Goal: Task Accomplishment & Management: Use online tool/utility

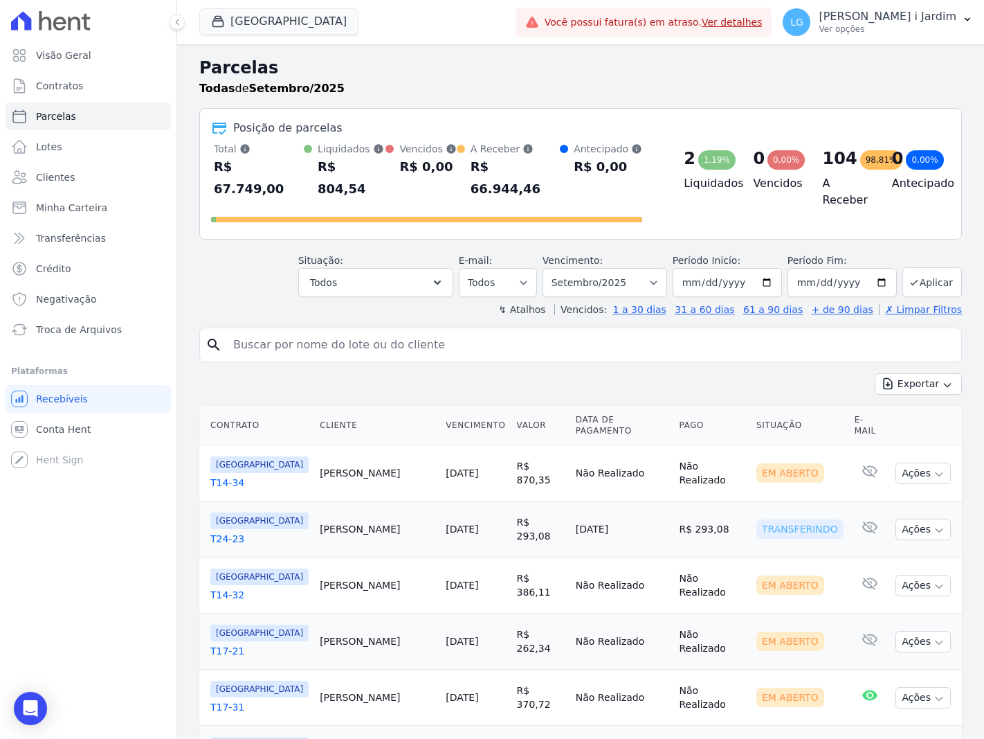
select select
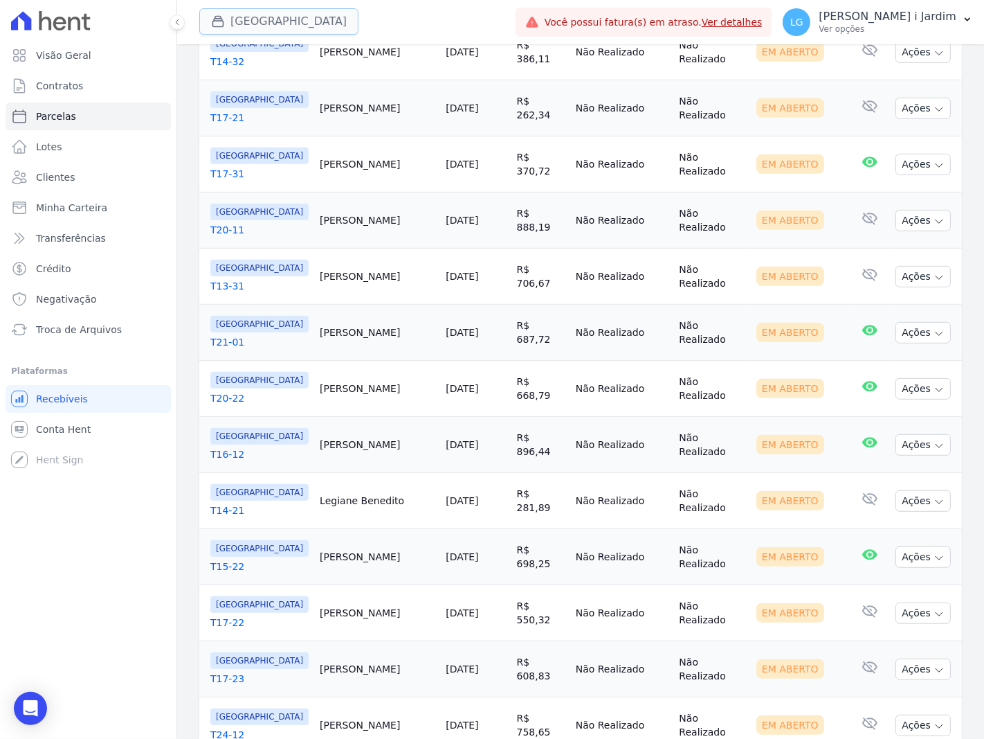
click at [252, 12] on button "[GEOGRAPHIC_DATA]" at bounding box center [278, 21] width 159 height 26
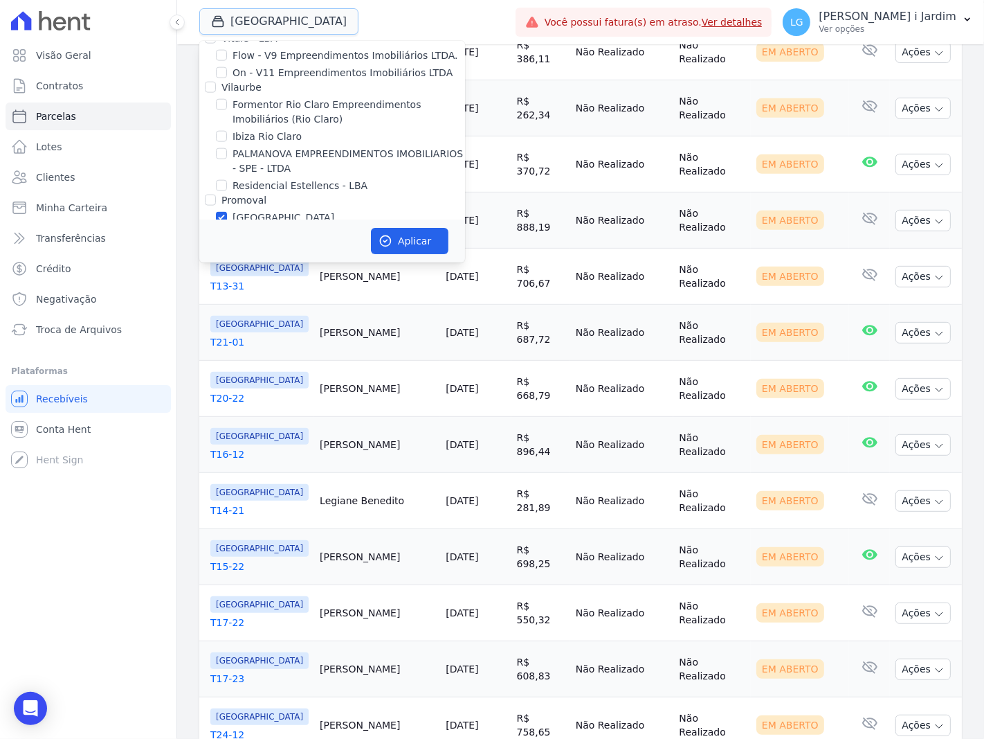
scroll to position [1538, 0]
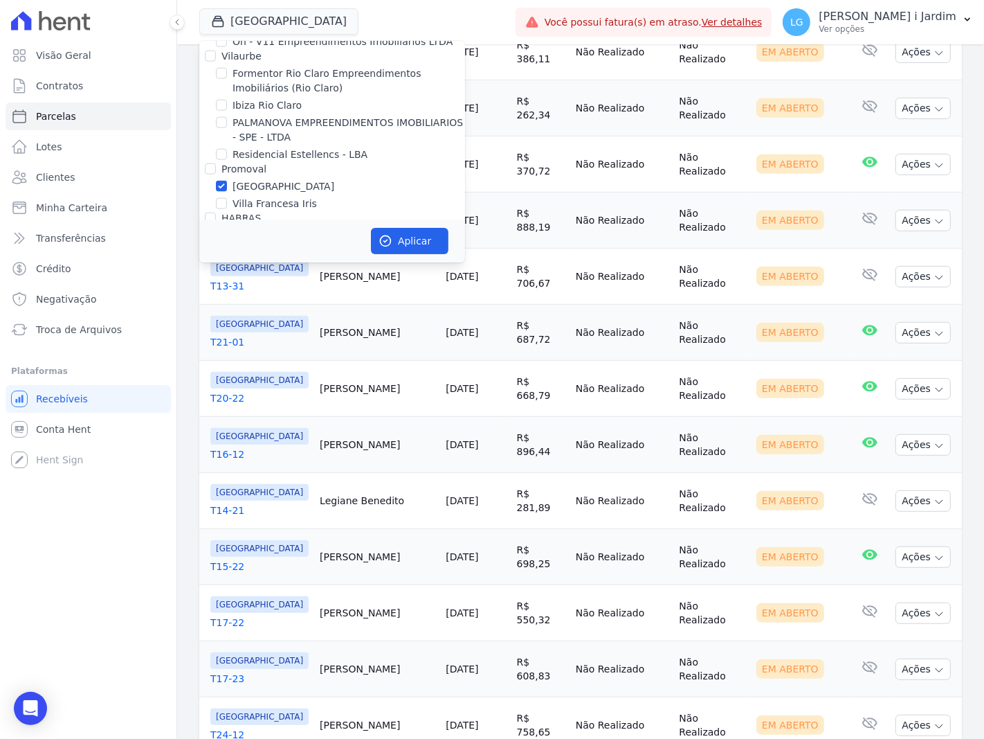
click at [241, 179] on label "[GEOGRAPHIC_DATA]" at bounding box center [284, 186] width 102 height 15
click at [227, 181] on input "[GEOGRAPHIC_DATA]" at bounding box center [221, 186] width 11 height 11
checkbox input "false"
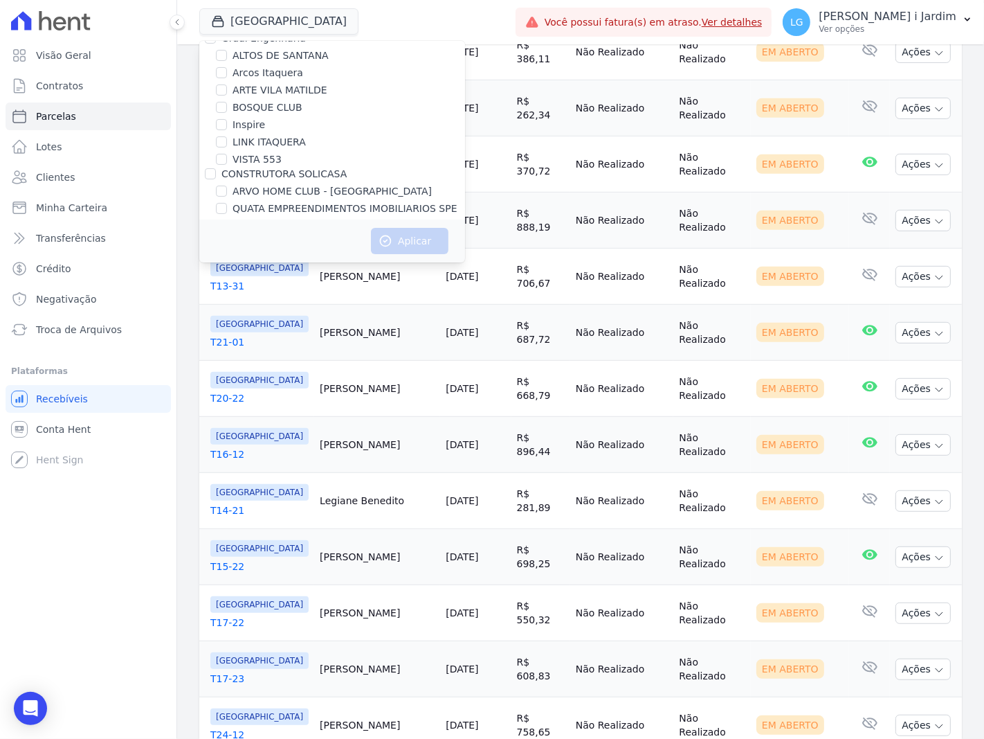
scroll to position [0, 0]
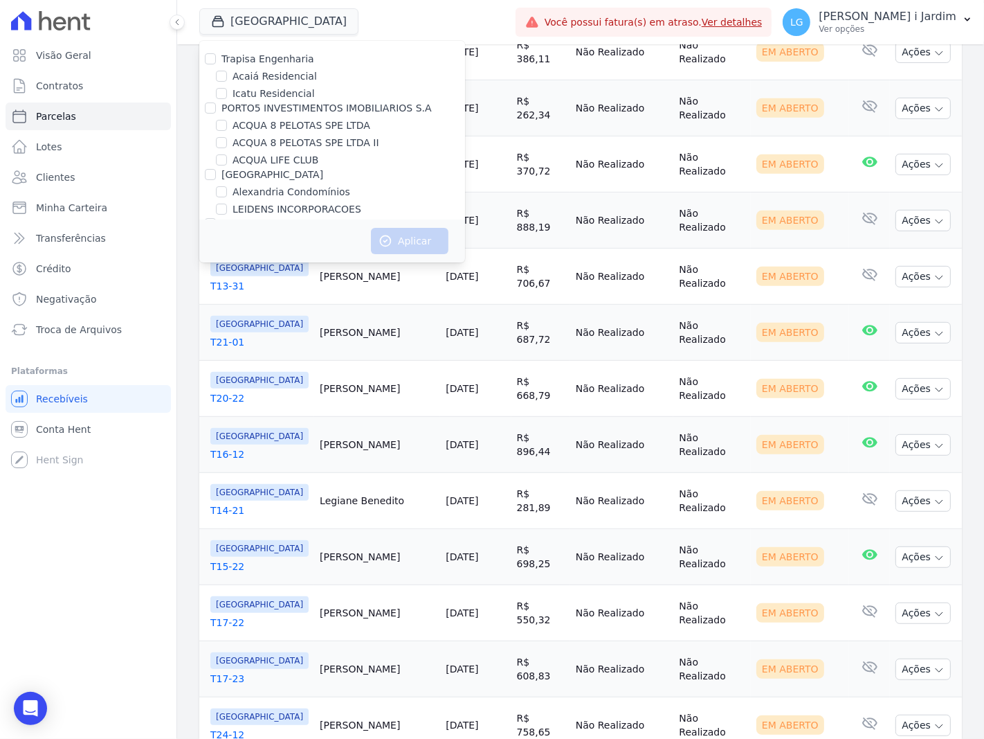
click at [258, 62] on label "Trapisa Engenharia" at bounding box center [268, 58] width 93 height 11
click at [216, 62] on input "Trapisa Engenharia" at bounding box center [210, 58] width 11 height 11
checkbox input "true"
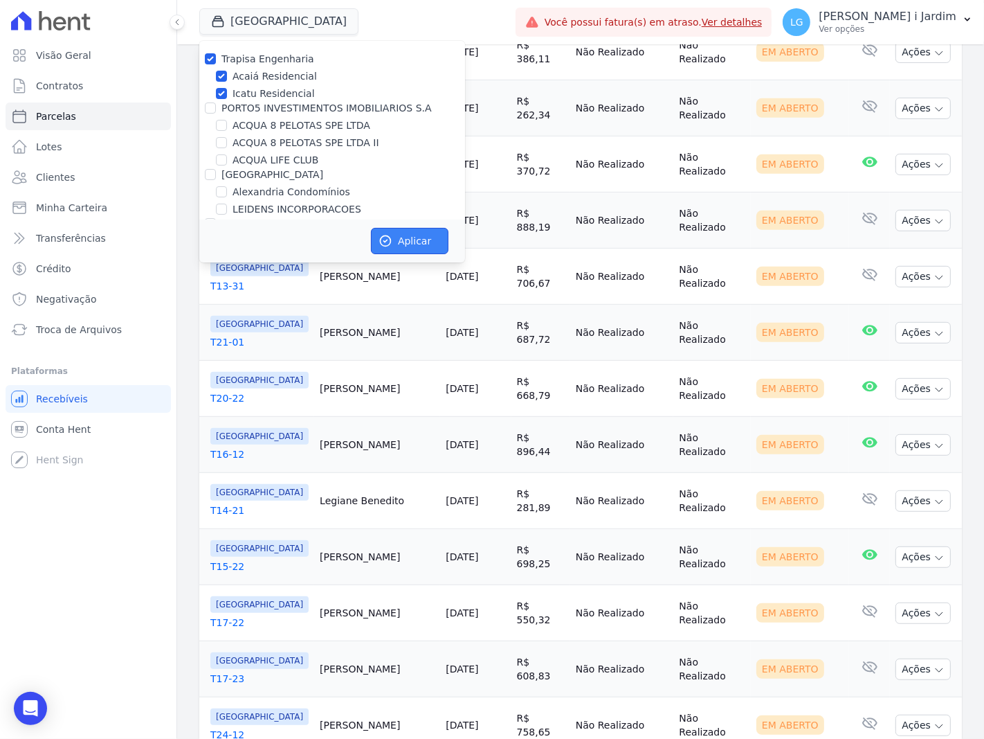
click at [400, 244] on button "Aplicar" at bounding box center [410, 241] width 78 height 26
select select
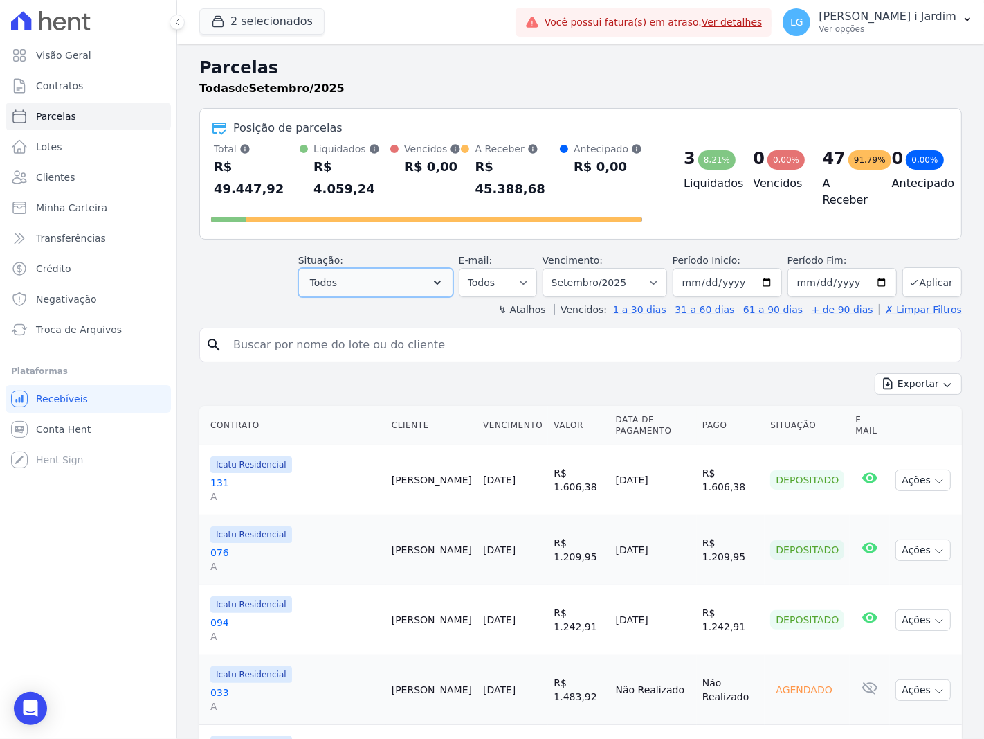
click at [397, 268] on button "Todos" at bounding box center [375, 282] width 155 height 29
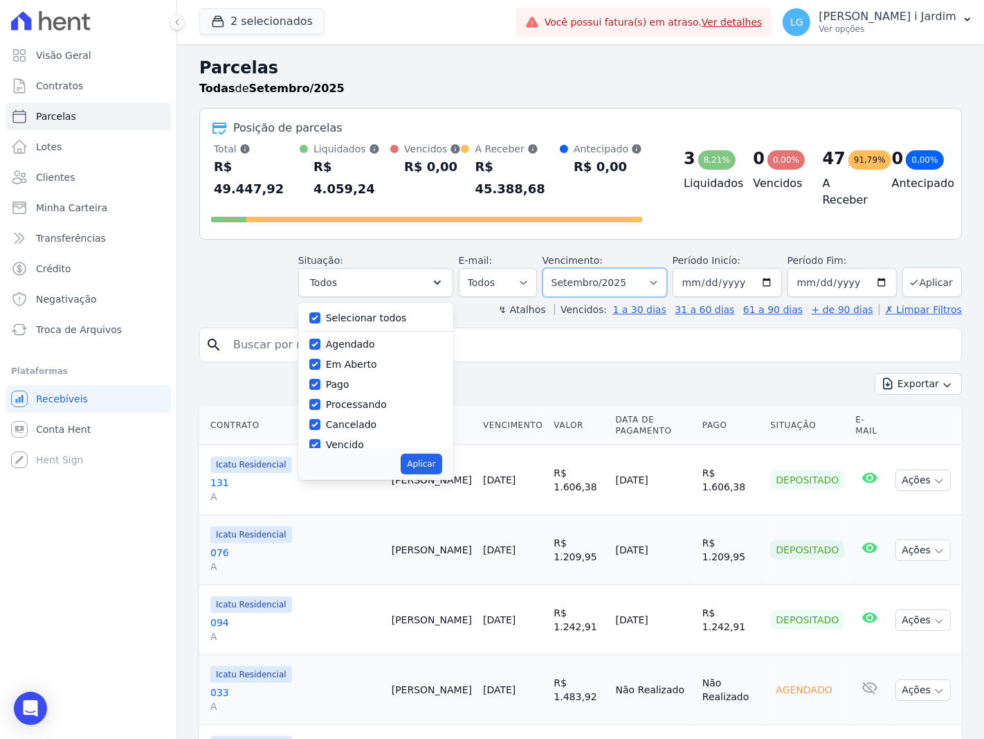
click at [585, 273] on select "Filtrar por período ──────── Todos os meses Fevereiro/2024 Março/2024 Abril/202…" at bounding box center [605, 282] width 125 height 29
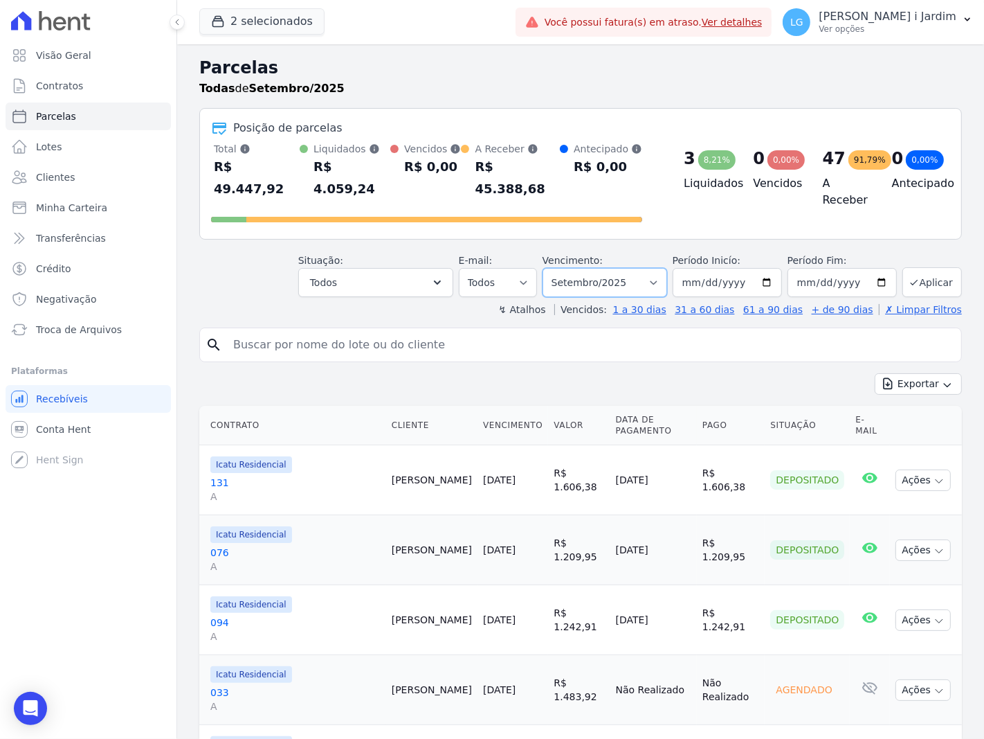
select select "08/2025"
click at [551, 268] on select "Filtrar por período ──────── Todos os meses Fevereiro/2024 Março/2024 Abril/202…" at bounding box center [605, 282] width 125 height 29
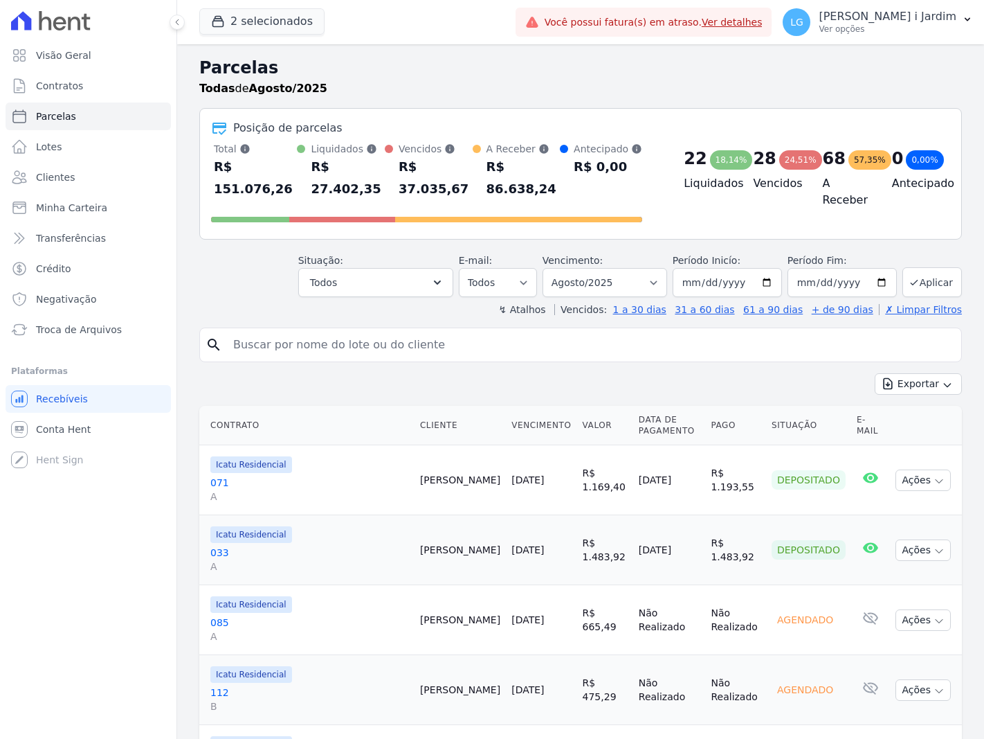
select select
click at [942, 379] on icon "button" at bounding box center [947, 384] width 11 height 11
click at [910, 433] on span "Exportar CSV" at bounding box center [917, 440] width 73 height 14
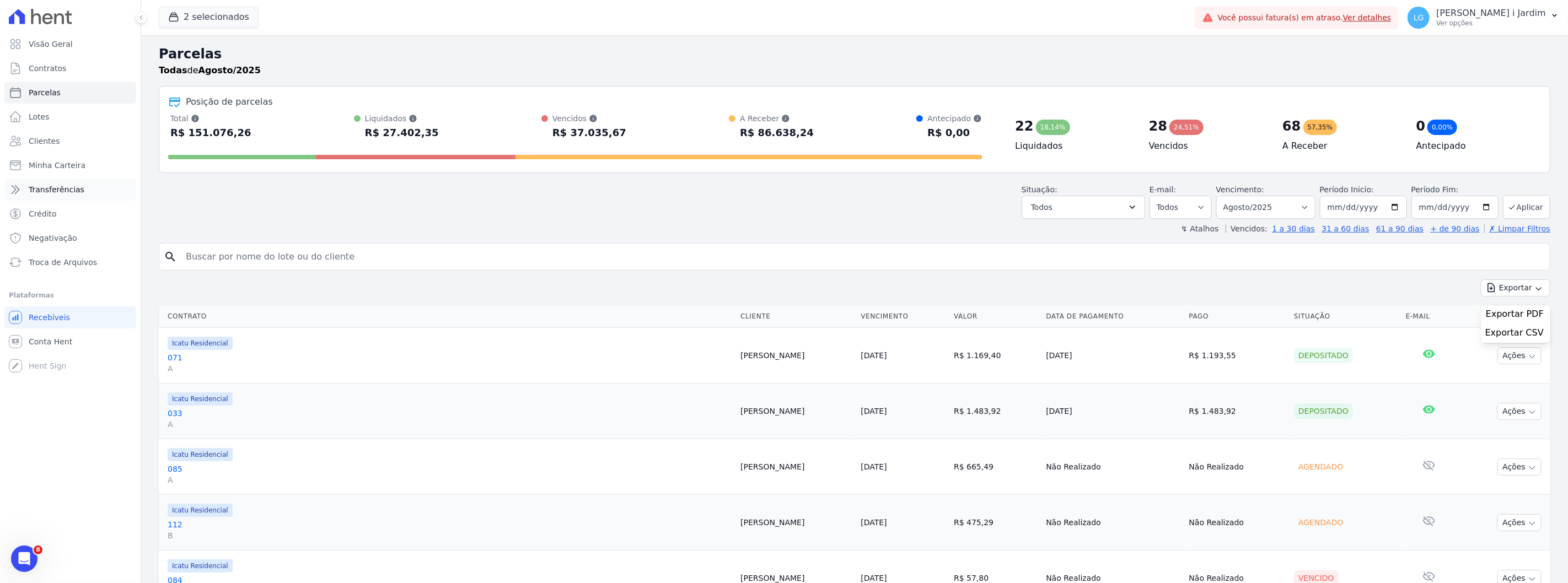
click at [70, 185] on span "Transferências" at bounding box center [57, 190] width 56 height 11
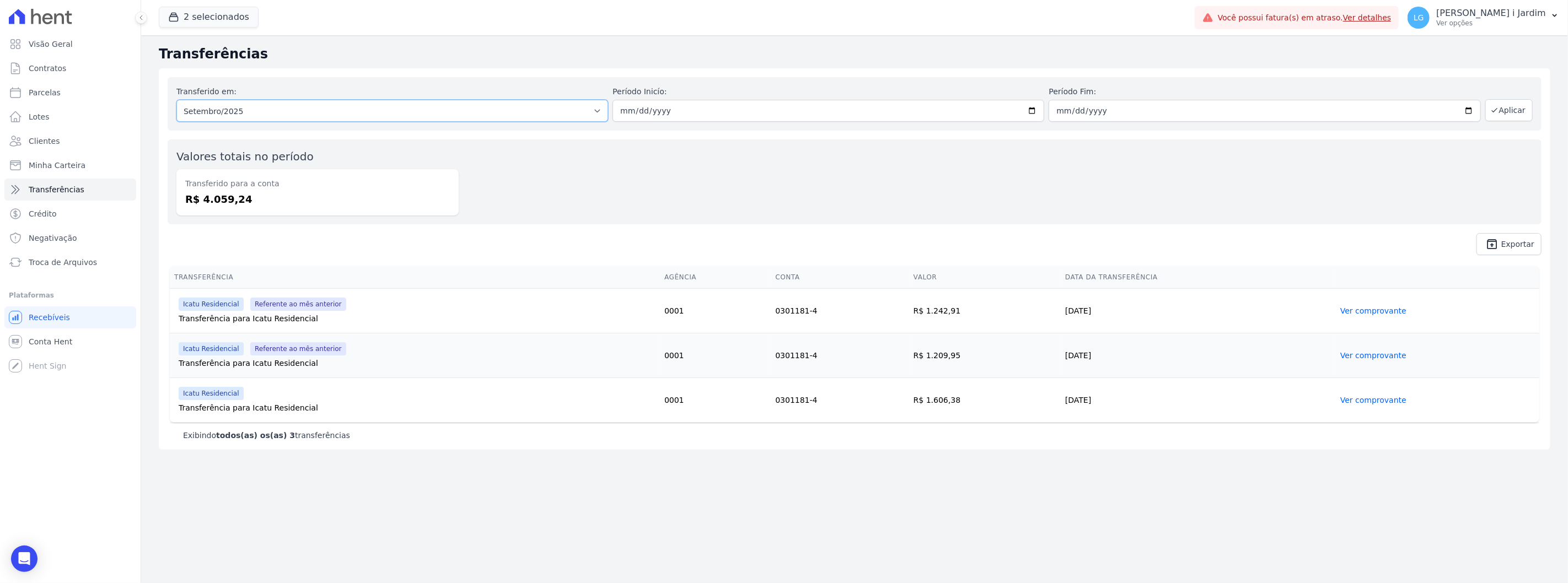
drag, startPoint x: 232, startPoint y: 108, endPoint x: 232, endPoint y: 116, distance: 8.0
click at [232, 108] on select "Todos os meses Fevereiro/2024 Março/2024 Abril/2024 Maio/2024 Junho/2024 Julho/…" at bounding box center [393, 111] width 432 height 22
click at [233, 28] on span "2 selecionados" at bounding box center [208, 18] width 100 height 22
click at [234, 22] on button "2 selecionados" at bounding box center [208, 17] width 100 height 21
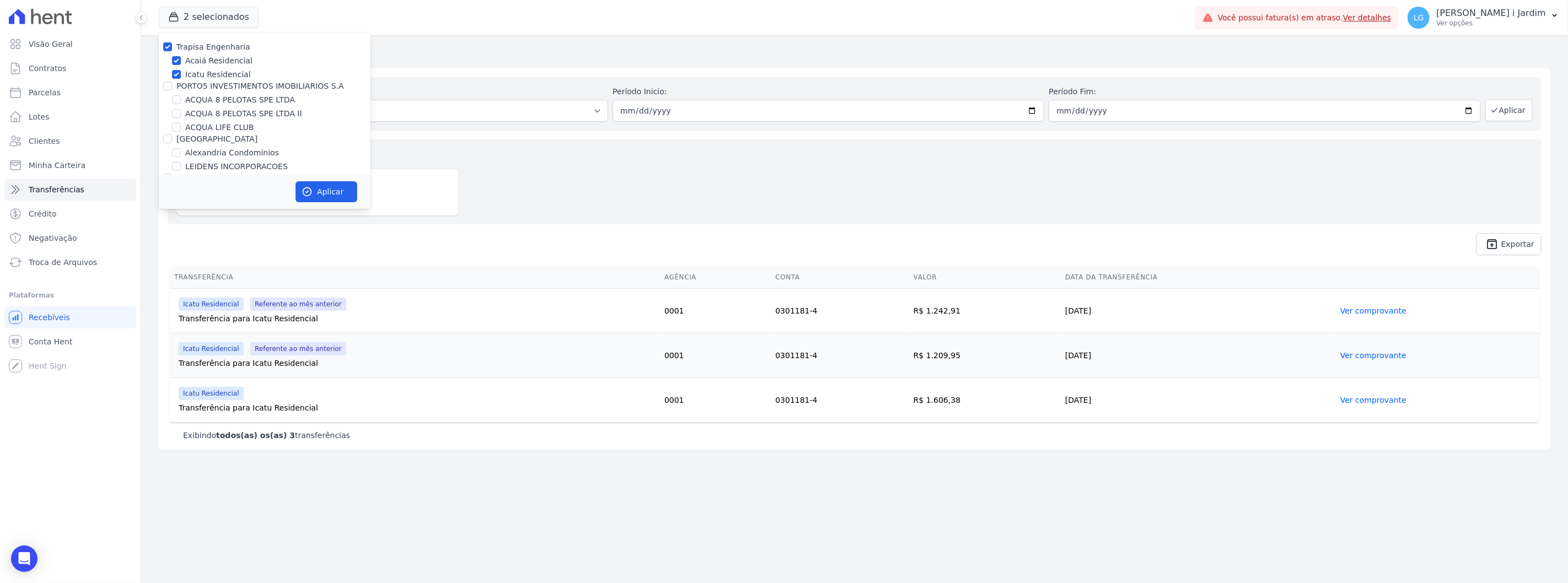
click at [210, 87] on label "PORTO5 INVESTIMENTOS IMOBILIARIOS S.A" at bounding box center [260, 85] width 167 height 9
click at [172, 87] on input "PORTO5 INVESTIMENTOS IMOBILIARIOS S.A" at bounding box center [167, 85] width 9 height 9
checkbox input "true"
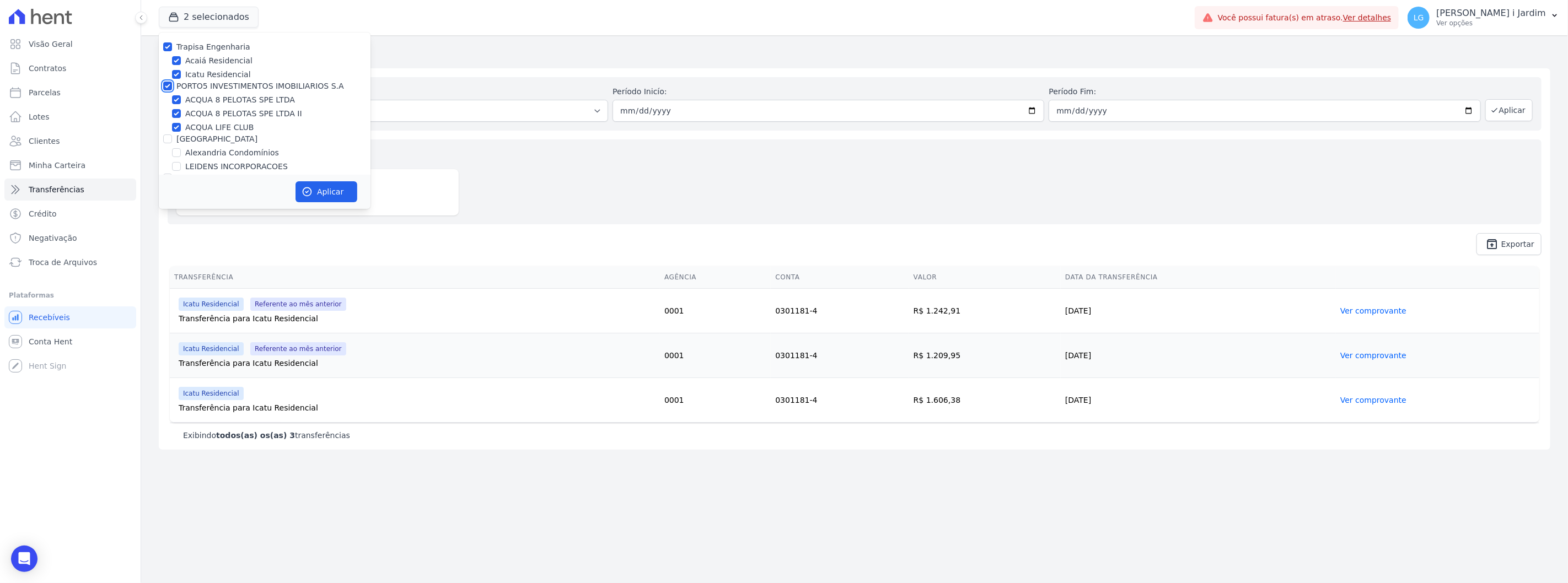
checkbox input "true"
click at [192, 135] on label "[GEOGRAPHIC_DATA]" at bounding box center [217, 139] width 81 height 9
click at [172, 135] on input "[GEOGRAPHIC_DATA]" at bounding box center [167, 139] width 9 height 9
checkbox input "true"
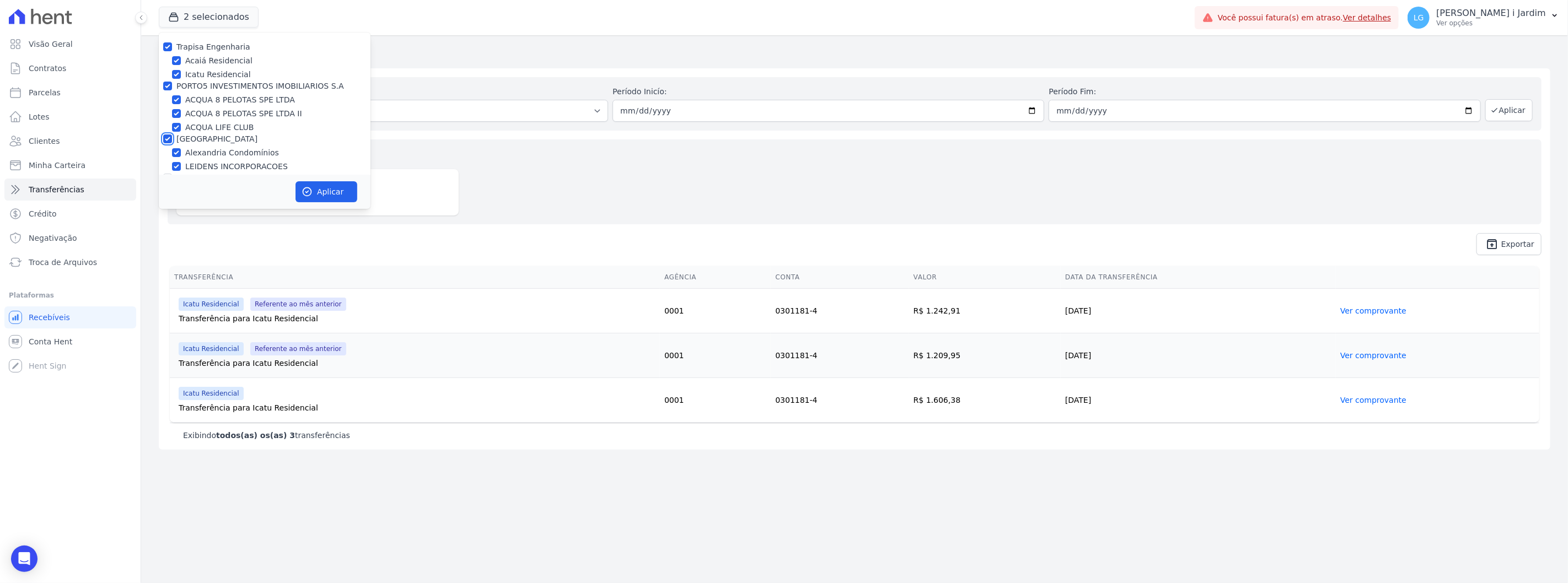
checkbox input "true"
click at [272, 158] on label "CAVAZANI EMPREENDIMENTOS IMOBILIARIOS" at bounding box center [264, 162] width 175 height 9
click at [172, 158] on input "CAVAZANI EMPREENDIMENTOS IMOBILIARIOS" at bounding box center [167, 162] width 9 height 9
checkbox input "true"
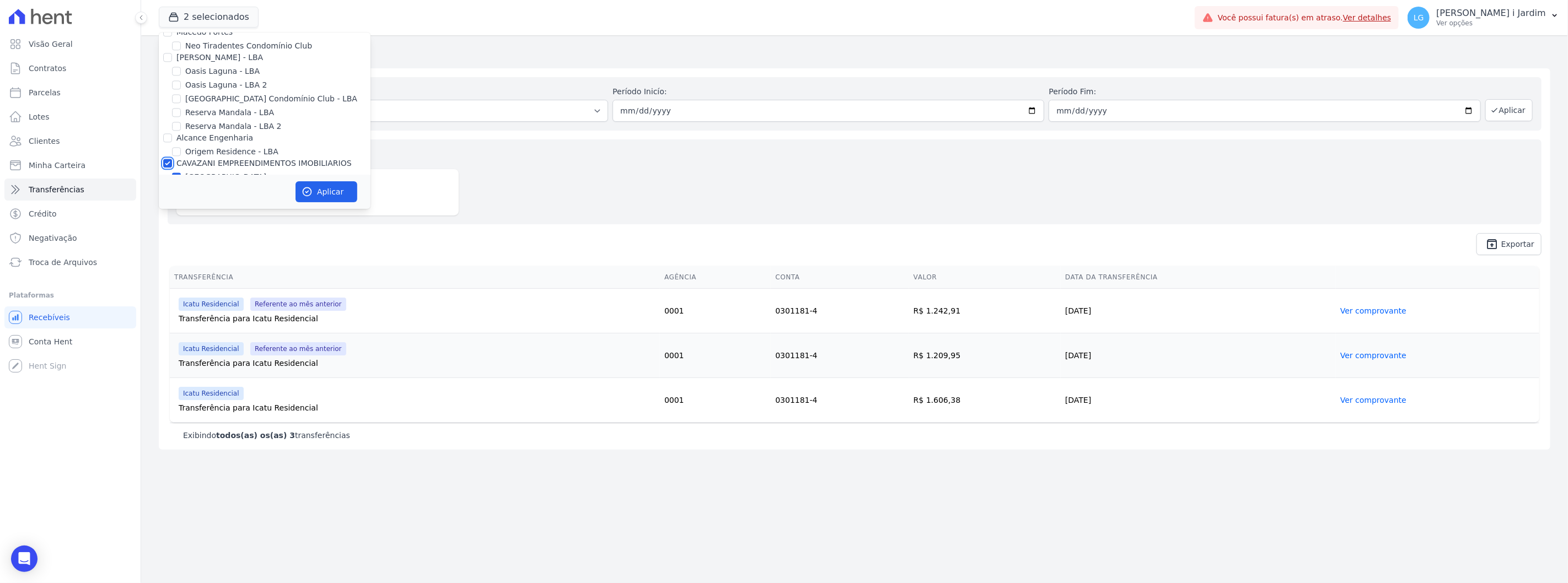
checkbox input "true"
click at [316, 187] on button "Aplicar" at bounding box center [327, 192] width 62 height 21
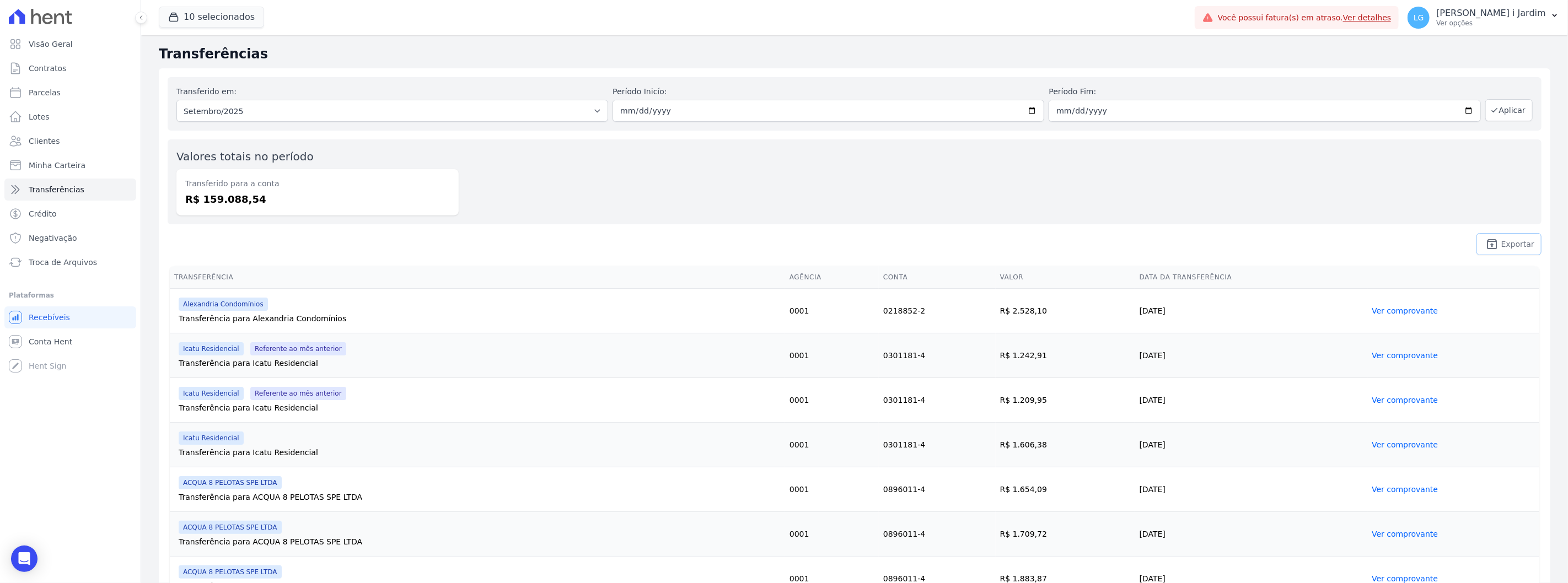
click at [784, 237] on link "unarchive Exportar" at bounding box center [1509, 245] width 65 height 22
click at [224, 12] on button "10 selecionados" at bounding box center [211, 17] width 105 height 21
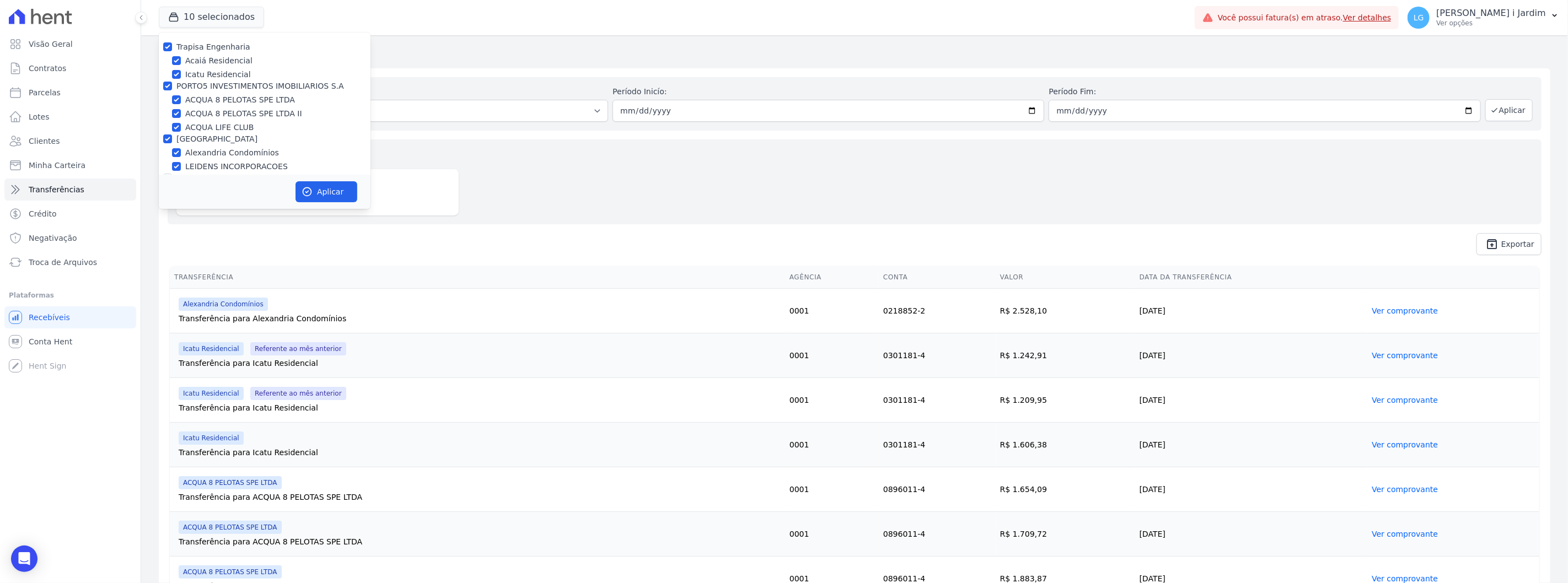
click at [213, 45] on label "Trapisa Engenharia" at bounding box center [213, 46] width 74 height 9
click at [172, 45] on input "Trapisa Engenharia" at bounding box center [167, 46] width 9 height 9
checkbox input "false"
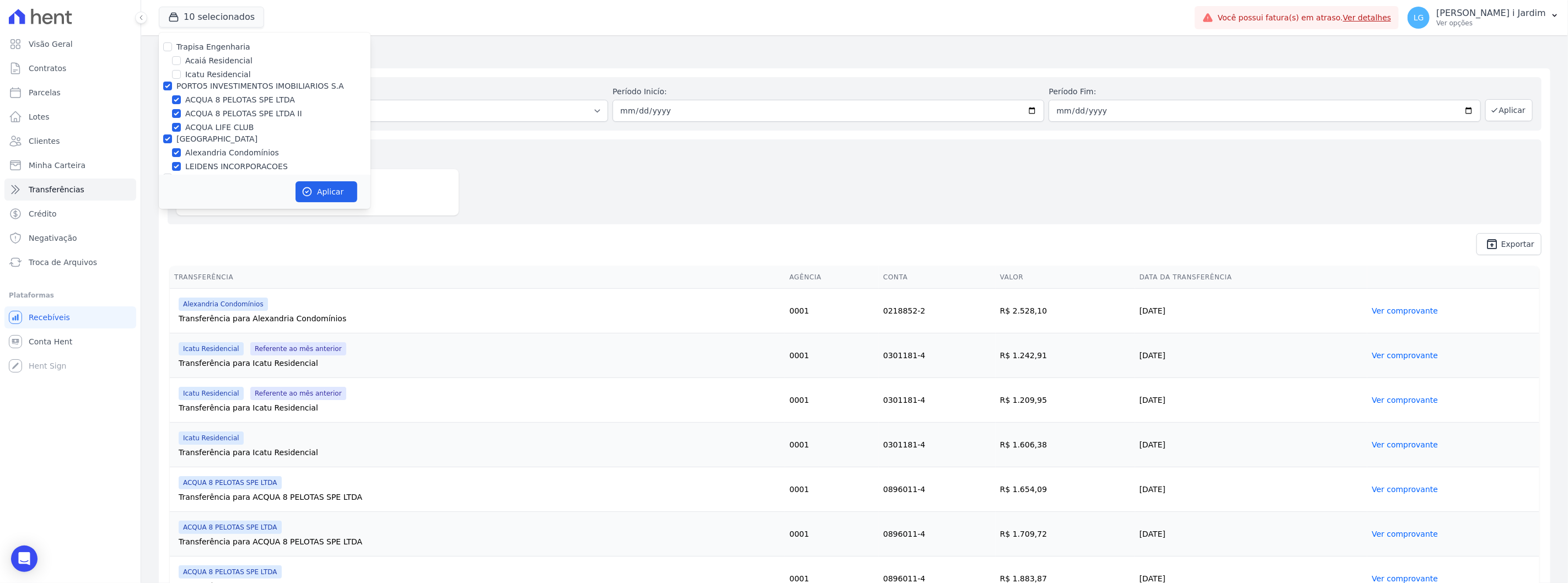
click at [220, 81] on label "PORTO5 INVESTIMENTOS IMOBILIARIOS S.A" at bounding box center [260, 85] width 167 height 9
click at [172, 81] on input "PORTO5 INVESTIMENTOS IMOBILIARIOS S.A" at bounding box center [167, 85] width 9 height 9
checkbox input "false"
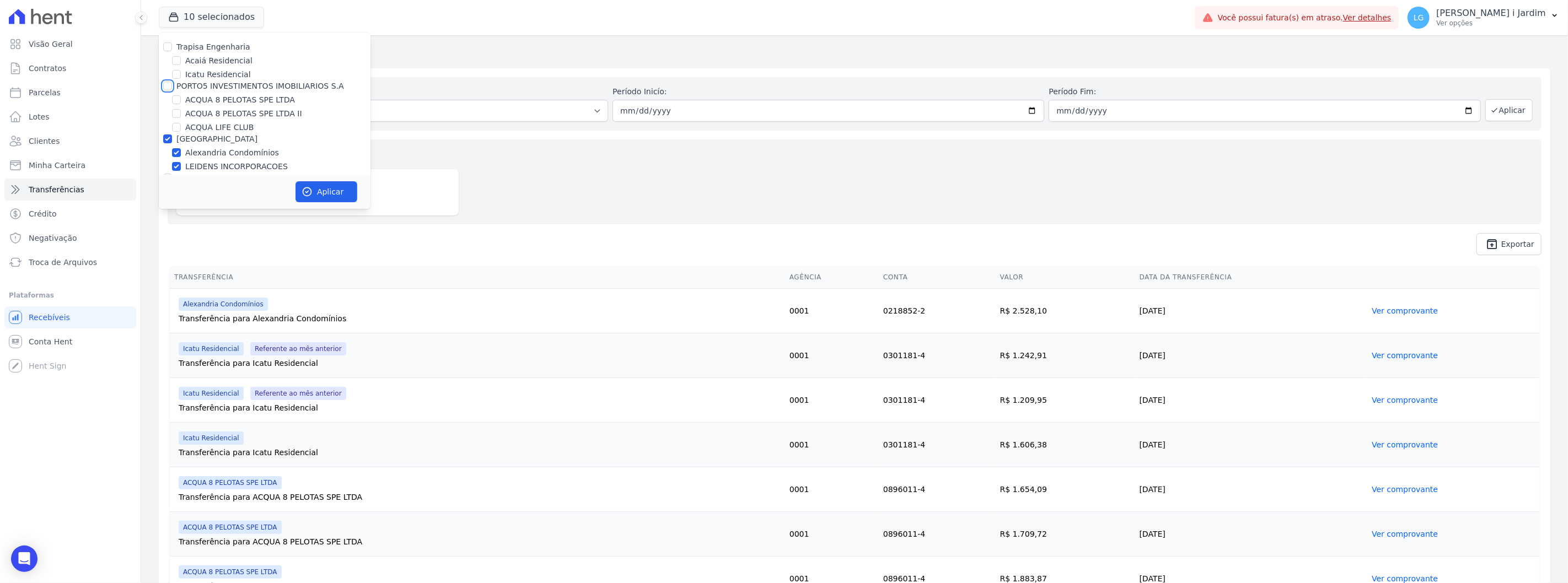
checkbox input "false"
click at [187, 141] on label "[GEOGRAPHIC_DATA]" at bounding box center [217, 139] width 81 height 9
click at [172, 141] on input "[GEOGRAPHIC_DATA]" at bounding box center [167, 139] width 9 height 9
checkbox input "false"
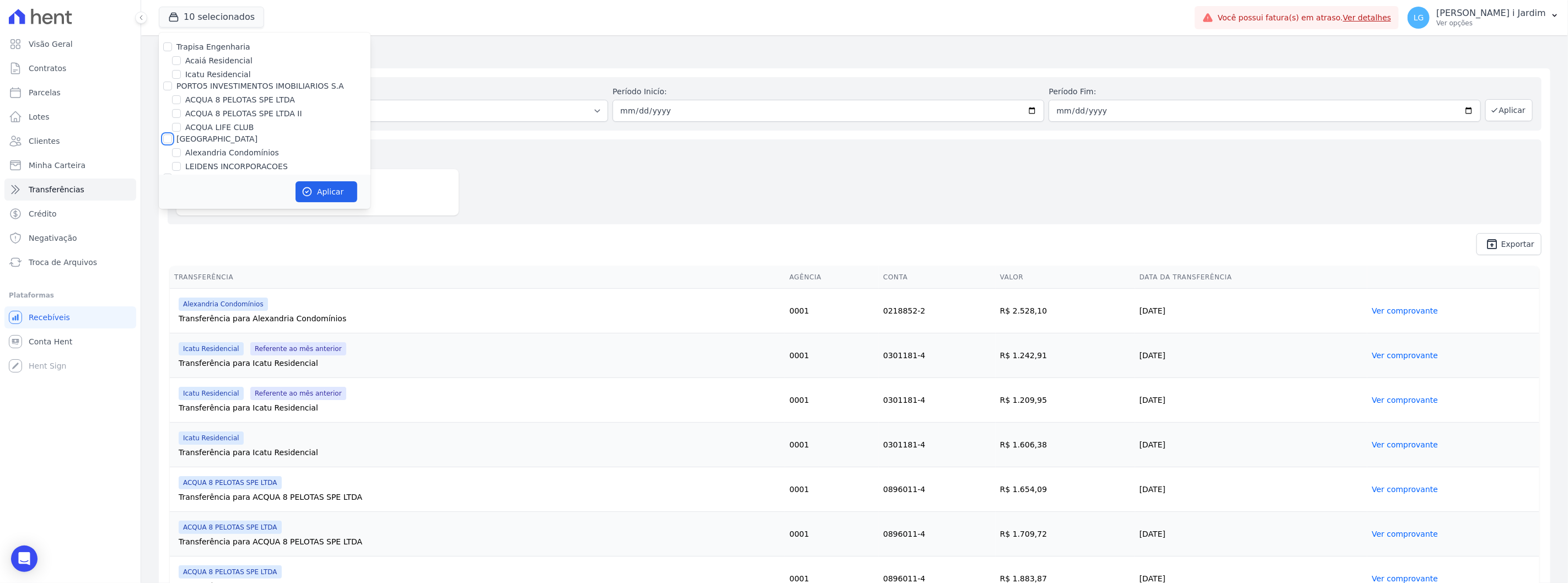
checkbox input "false"
click at [616, 138] on div "Transferido em: Todos os meses Março/2023 Abril/2023 Maio/2023 Junho/2023 Julho…" at bounding box center [854, 166] width 1391 height 196
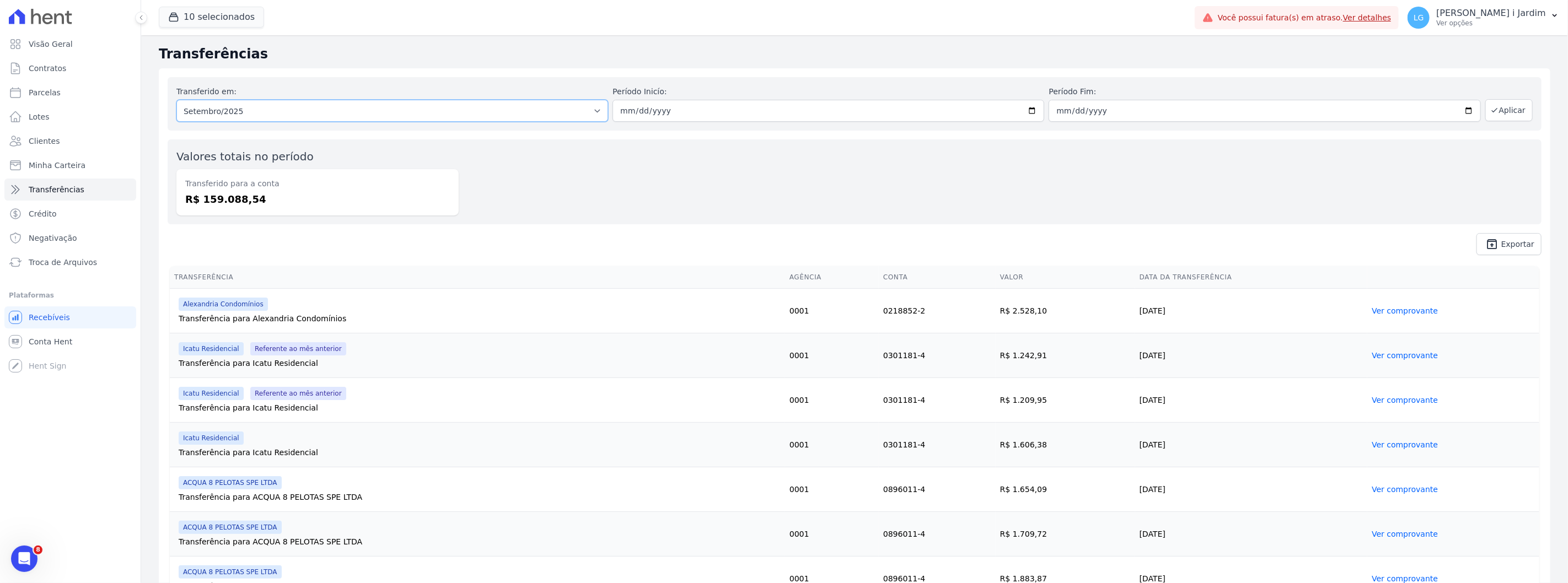
click at [262, 118] on select "Todos os meses Março/2023 Abril/2023 Maio/2023 Junho/2023 Julho/2023 Agosto/202…" at bounding box center [393, 111] width 432 height 22
select select "08/2025"
click at [177, 100] on select "Todos os meses Março/2023 Abril/2023 Maio/2023 Junho/2023 Julho/2023 Agosto/202…" at bounding box center [393, 111] width 432 height 22
click at [1490, 115] on button "Aplicar" at bounding box center [1509, 111] width 48 height 22
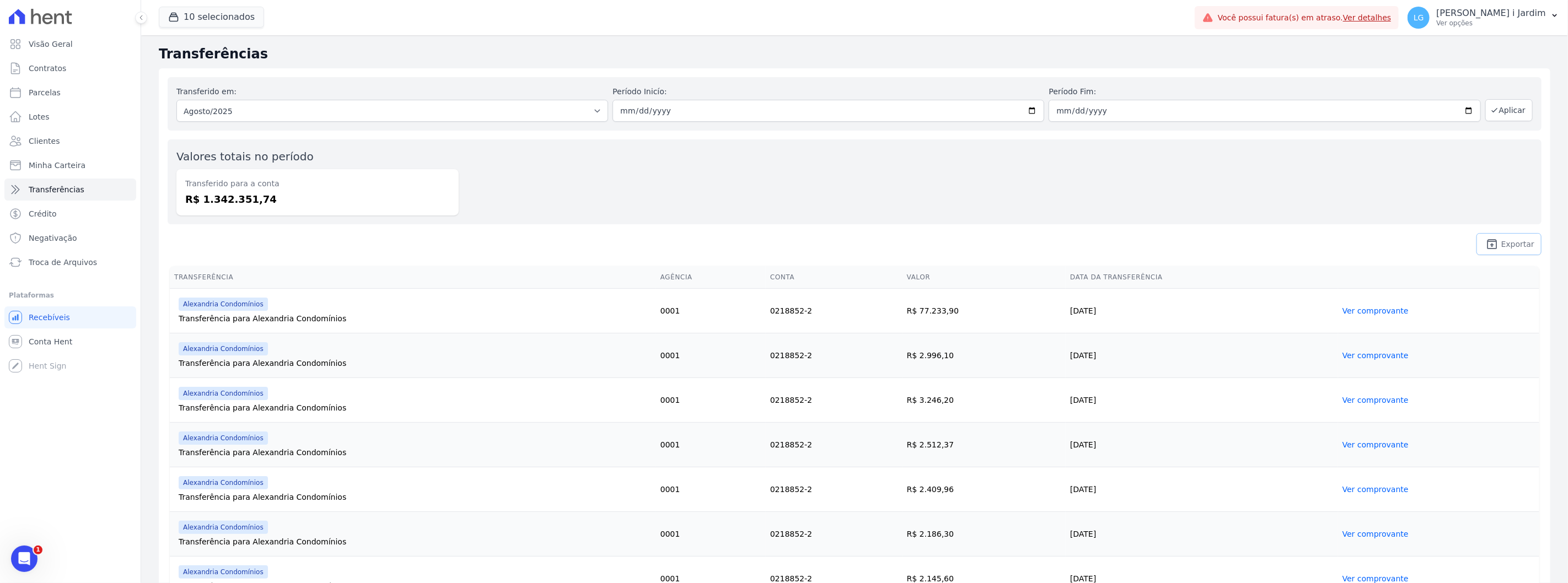
click at [1502, 236] on link "unarchive Exportar" at bounding box center [1509, 245] width 65 height 22
click at [1150, 201] on div "Valores totais no período Transferido para a conta R$ 1.342.351,74" at bounding box center [854, 182] width 1374 height 85
drag, startPoint x: 577, startPoint y: 273, endPoint x: 491, endPoint y: 492, distance: 235.3
click at [507, 400] on div "Alexandria Condomínios" at bounding box center [415, 393] width 473 height 14
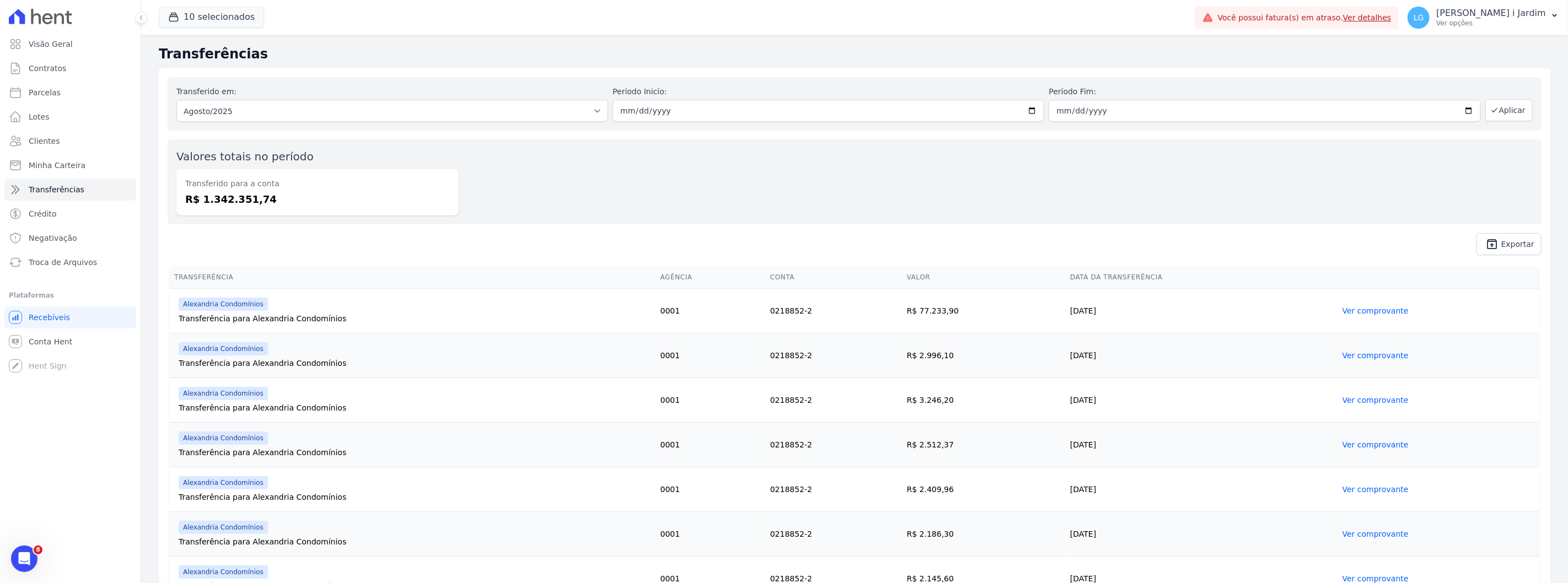
click at [581, 257] on div "Transferido em: Todos os meses Março/2023 Abril/2023 Maio/2023 Junho/2023 Julho…" at bounding box center [854, 166] width 1391 height 196
click at [539, 206] on div "Valores totais no período Transferido para a conta R$ 1.342.351,74" at bounding box center [854, 182] width 1374 height 85
click at [243, 18] on button "10 selecionados" at bounding box center [211, 17] width 105 height 21
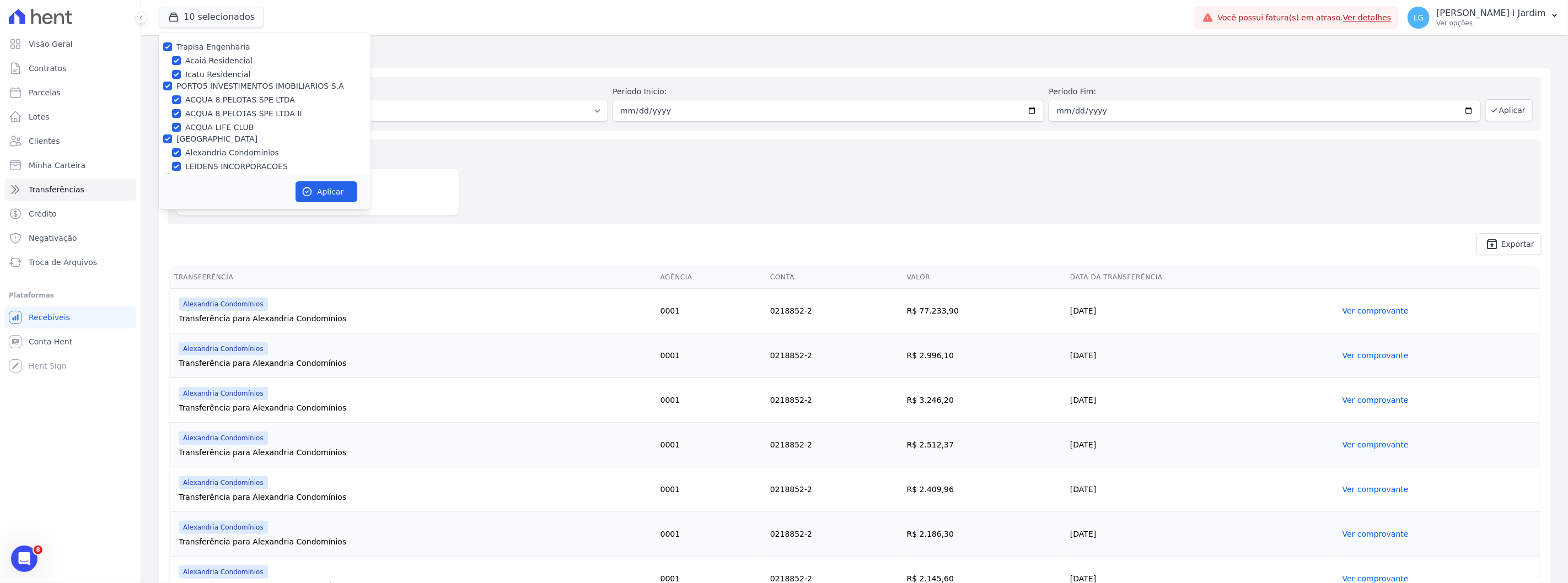
click at [236, 52] on div "Trapisa Engenharia" at bounding box center [213, 47] width 74 height 12
click at [228, 78] on label "Icatu Residencial" at bounding box center [218, 75] width 65 height 12
click at [181, 78] on input "Icatu Residencial" at bounding box center [176, 74] width 9 height 9
checkbox input "false"
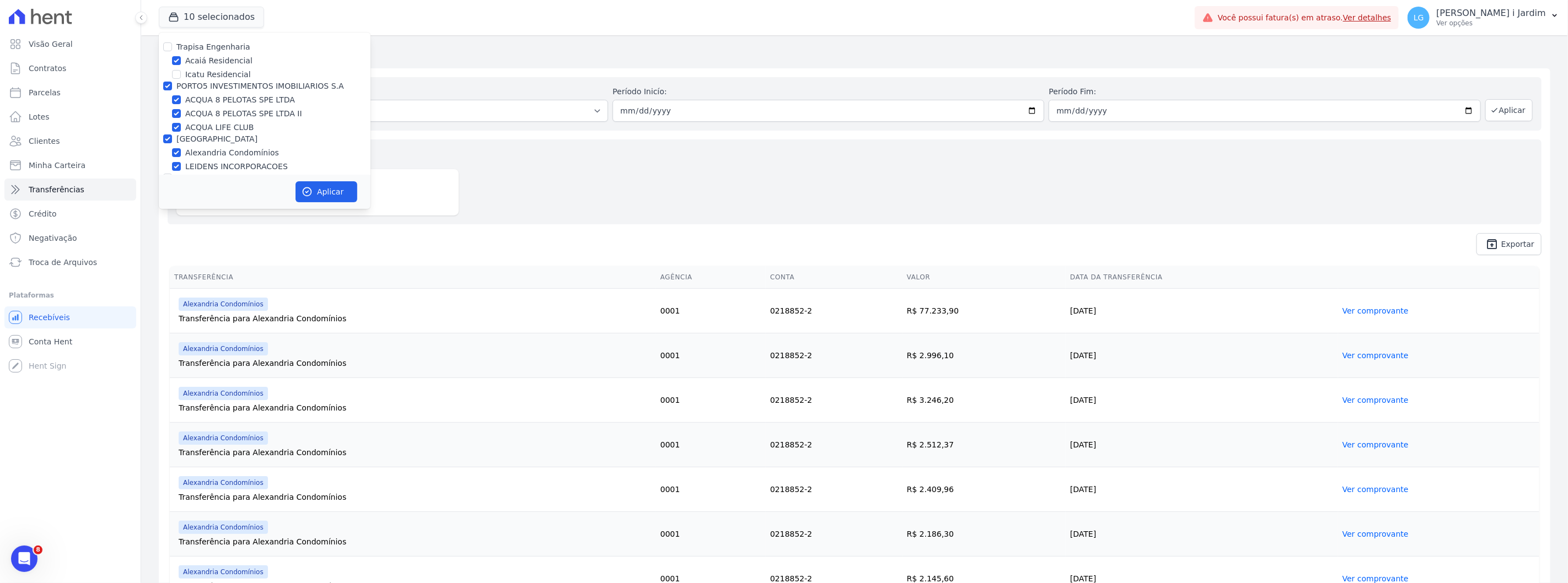
click at [209, 86] on label "PORTO5 INVESTIMENTOS IMOBILIARIOS S.A" at bounding box center [260, 85] width 167 height 9
click at [172, 86] on input "PORTO5 INVESTIMENTOS IMOBILIARIOS S.A" at bounding box center [167, 85] width 9 height 9
checkbox input "false"
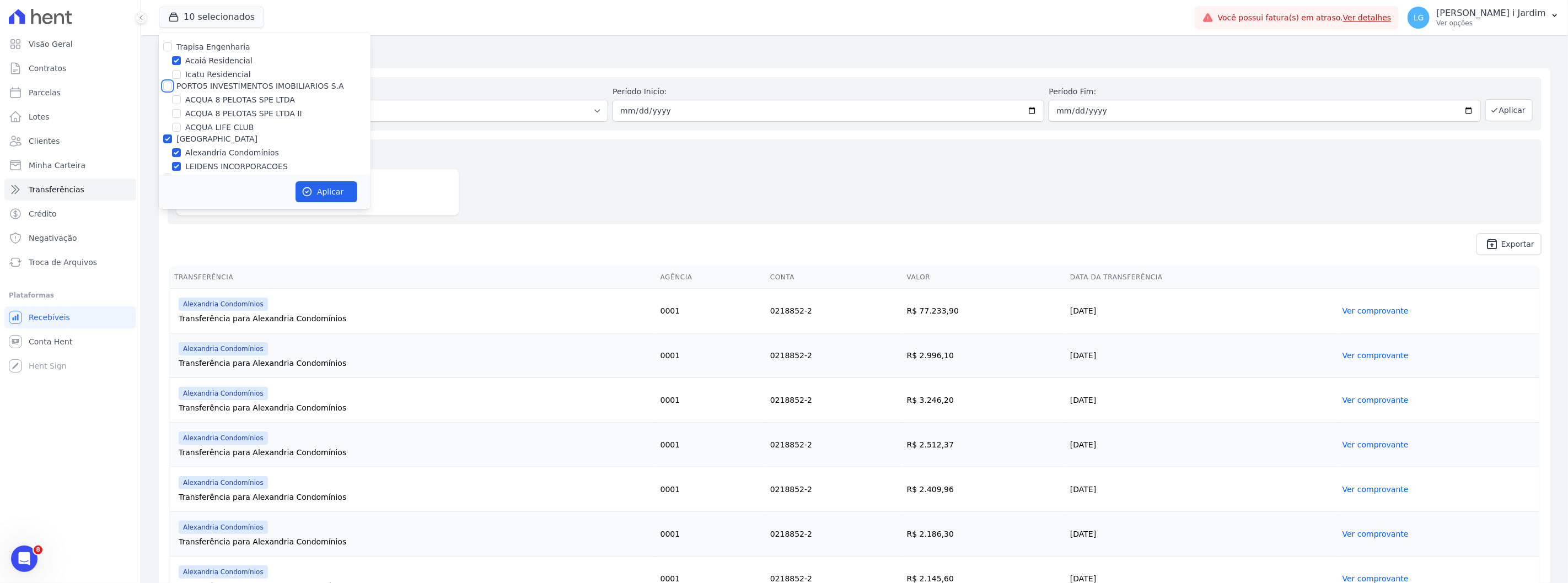
checkbox input "false"
click at [196, 65] on label "Acaiá Residencial" at bounding box center [219, 61] width 67 height 12
click at [181, 65] on input "Acaiá Residencial" at bounding box center [176, 61] width 9 height 9
checkbox input "false"
click at [207, 141] on label "[GEOGRAPHIC_DATA]" at bounding box center [217, 139] width 81 height 9
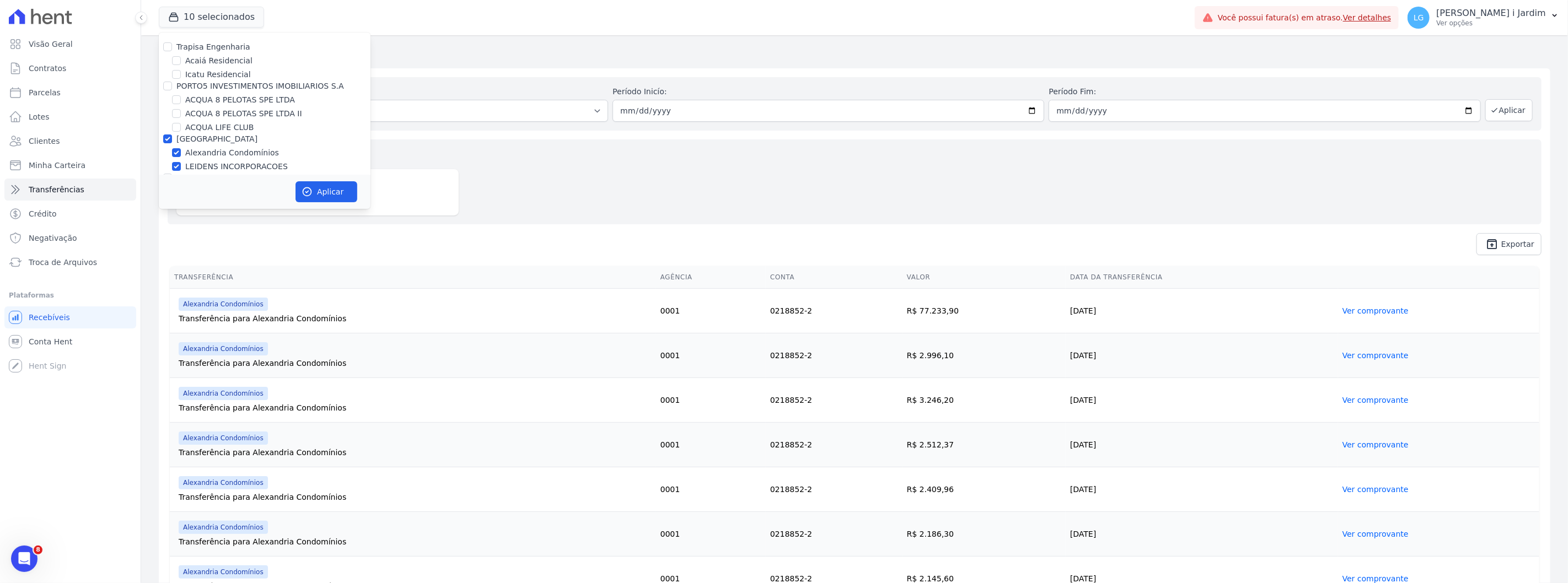
click at [172, 141] on input "[GEOGRAPHIC_DATA]" at bounding box center [167, 139] width 9 height 9
checkbox input "false"
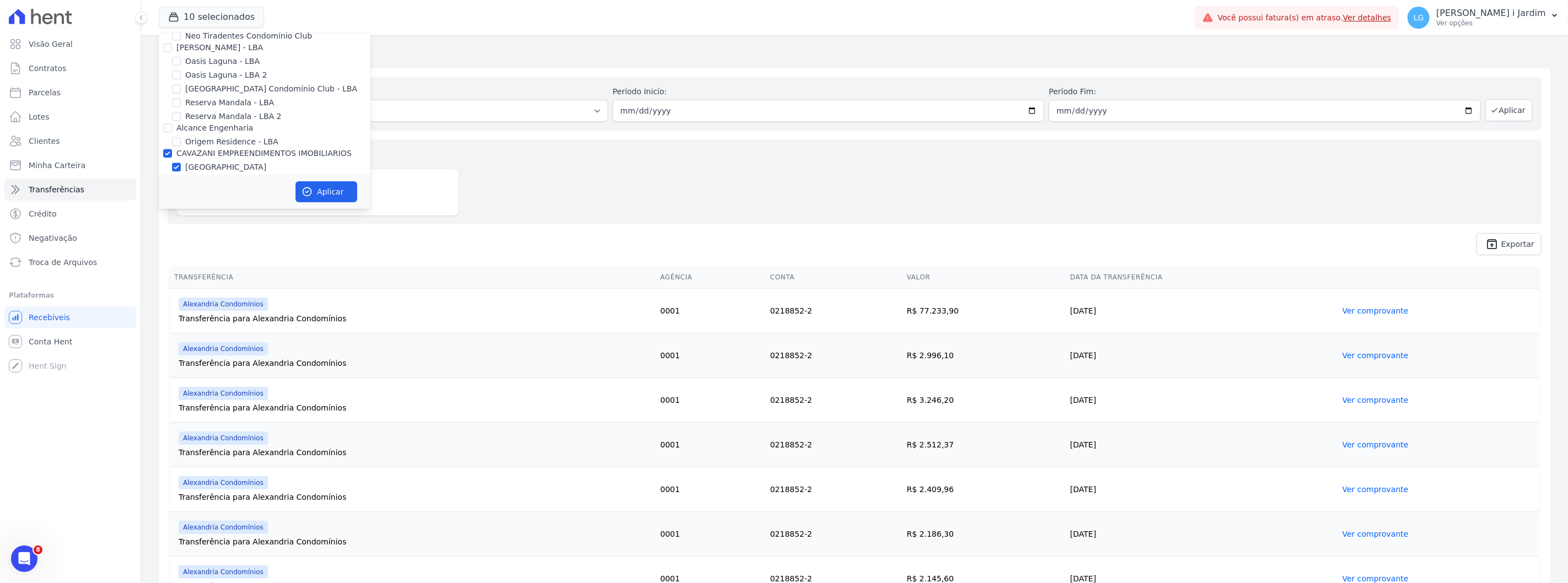
click at [205, 149] on label "CAVAZANI EMPREENDIMENTOS IMOBILIARIOS" at bounding box center [264, 153] width 175 height 9
click at [172, 149] on input "CAVAZANI EMPREENDIMENTOS IMOBILIARIOS" at bounding box center [167, 153] width 9 height 9
checkbox input "false"
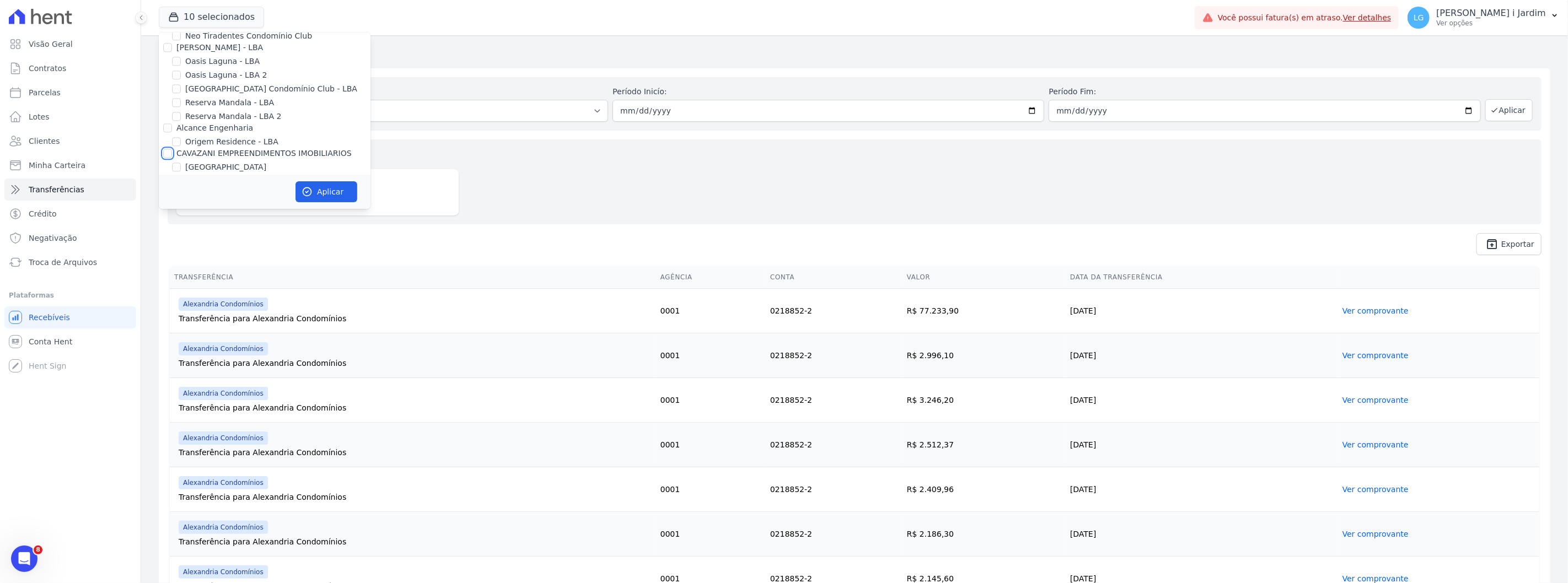
checkbox input "false"
click at [210, 162] on label "[GEOGRAPHIC_DATA]" at bounding box center [226, 167] width 81 height 12
click at [181, 162] on input "[GEOGRAPHIC_DATA]" at bounding box center [176, 166] width 9 height 9
checkbox input "true"
click at [323, 186] on button "Aplicar" at bounding box center [327, 192] width 62 height 21
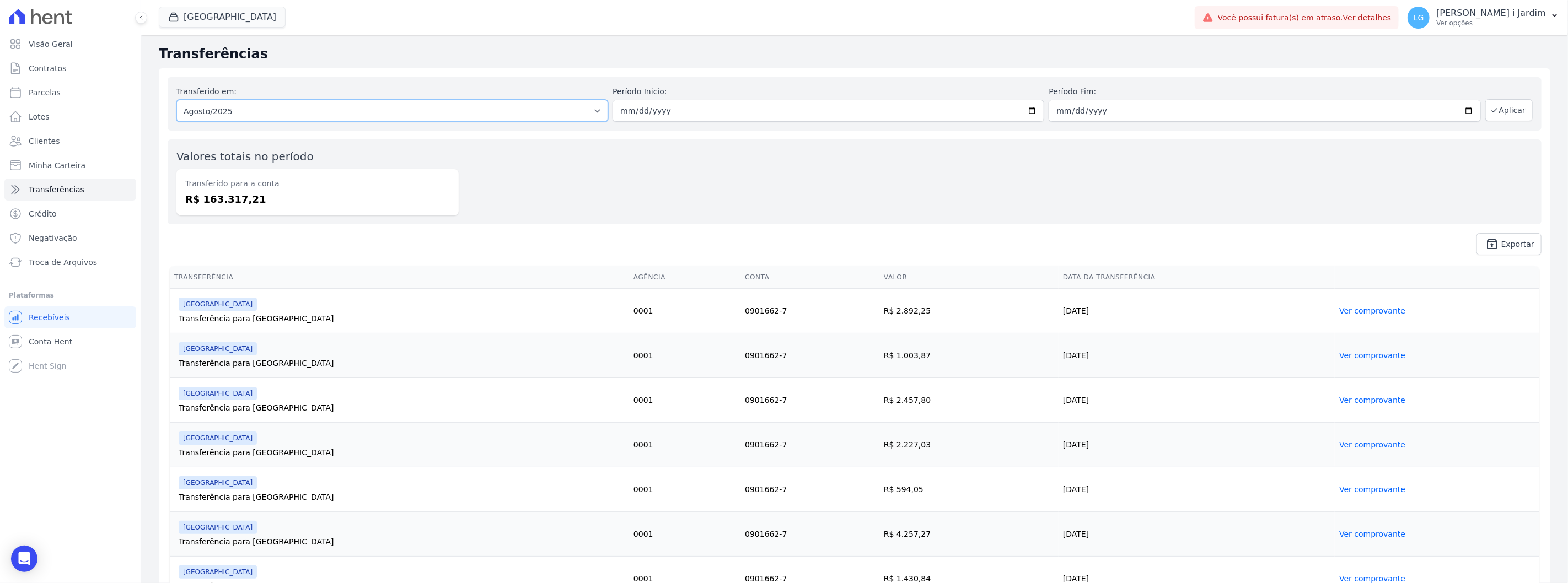
click at [472, 113] on select "Todos os meses Julho/2025 Agosto/2025 Setembro/2025 Setembro/2025" at bounding box center [393, 111] width 432 height 22
click at [177, 100] on select "Todos os meses Julho/2025 Agosto/2025 Setembro/2025 Setembro/2025" at bounding box center [393, 111] width 432 height 22
click at [940, 240] on span "unarchive Exportar" at bounding box center [854, 245] width 1374 height 22
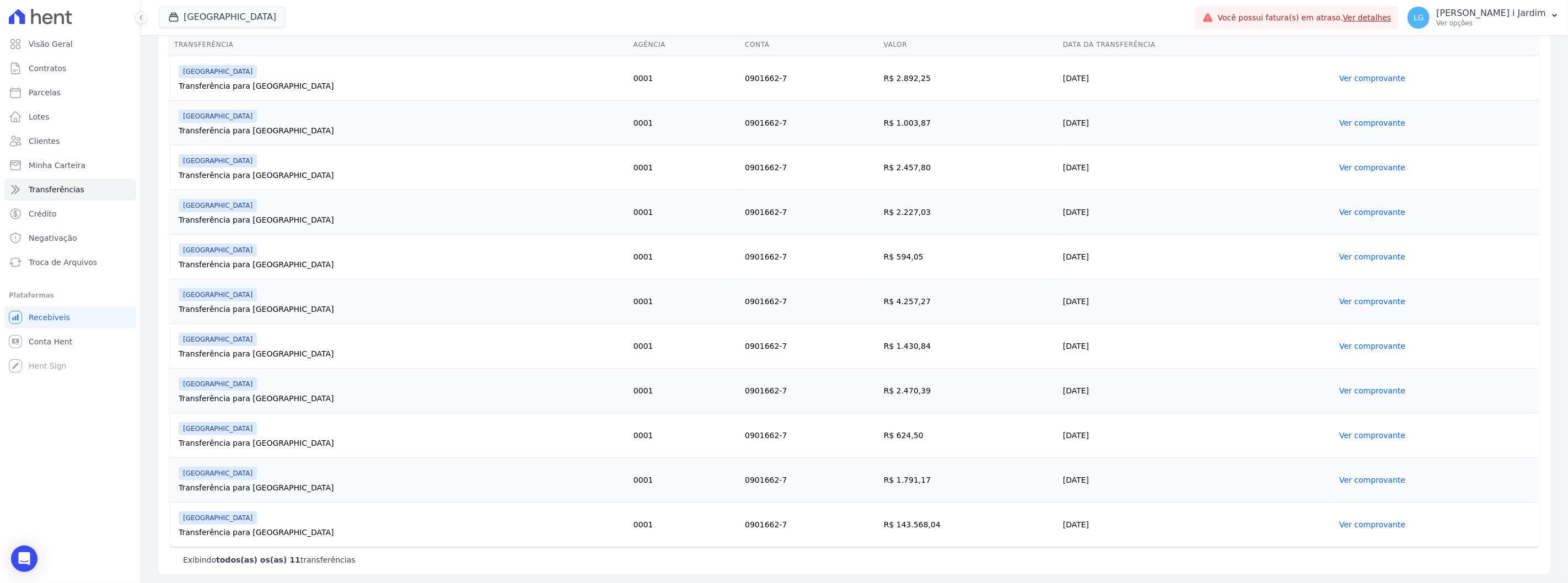
scroll to position [0, 0]
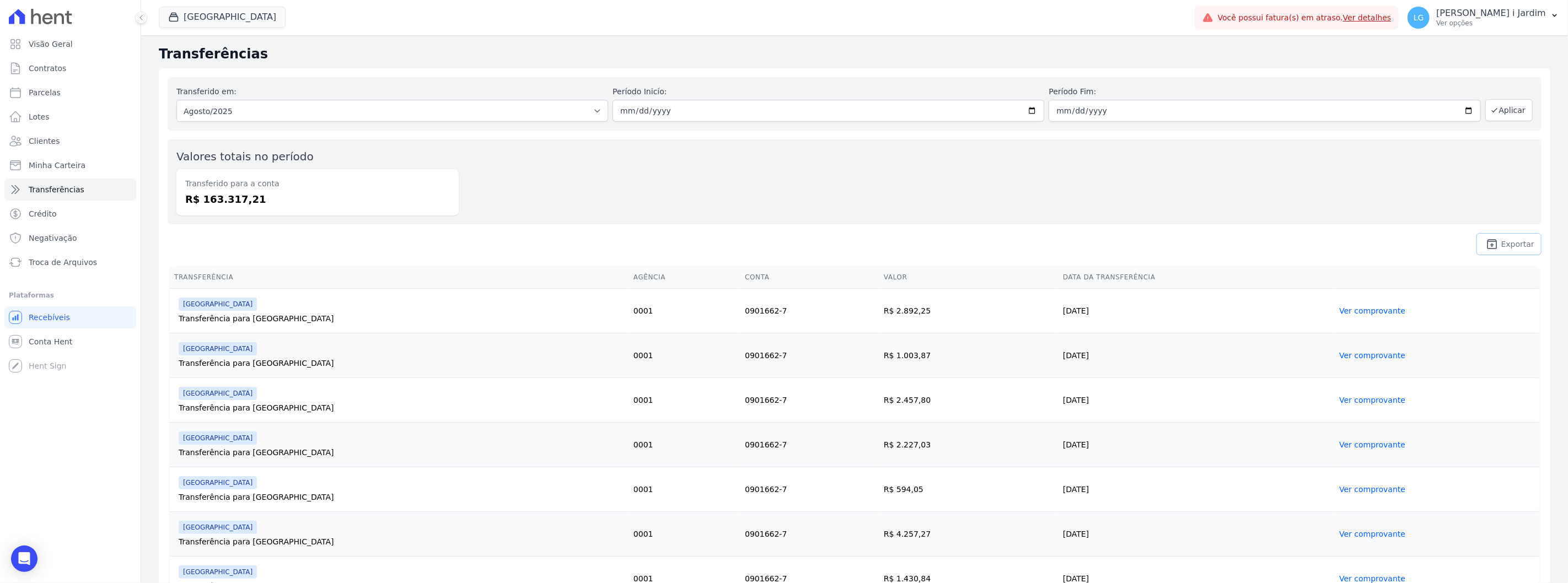
click at [1503, 247] on span "Exportar" at bounding box center [1518, 245] width 33 height 6
click at [80, 102] on link "Parcelas" at bounding box center [70, 92] width 131 height 22
select select
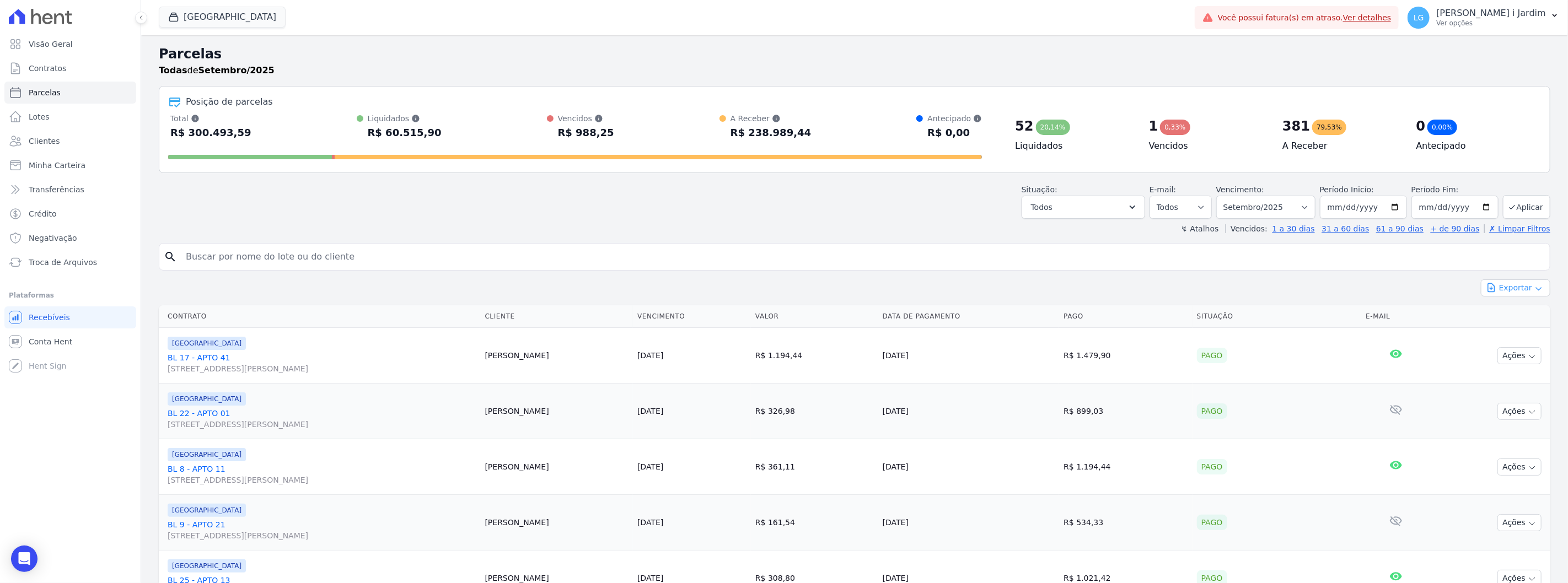
click at [1497, 286] on button "Exportar" at bounding box center [1515, 288] width 69 height 17
click at [1505, 336] on span "Exportar CSV" at bounding box center [1514, 333] width 58 height 11
click at [616, 221] on header "Parcelas Todas de Setembro/2025 Posição de parcelas Total Soma das parcelas pag…" at bounding box center [854, 139] width 1391 height 190
